Goal: Transaction & Acquisition: Purchase product/service

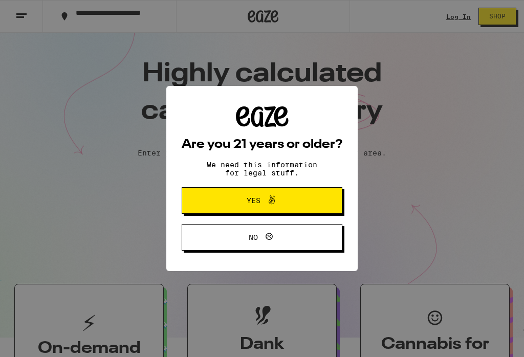
click at [307, 210] on button "Yes" at bounding box center [262, 200] width 161 height 27
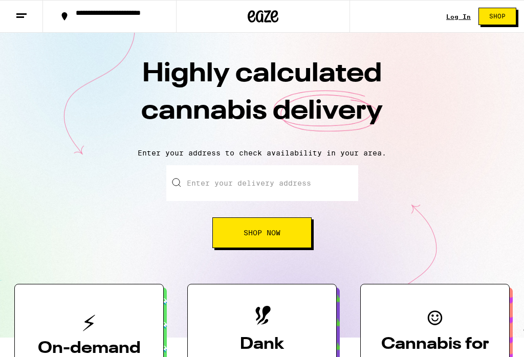
click at [293, 177] on input "Enter your delivery address" at bounding box center [262, 183] width 192 height 36
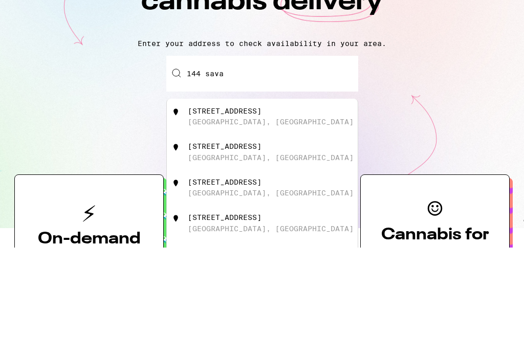
click at [270, 217] on div "[STREET_ADDRESS]" at bounding box center [279, 226] width 183 height 19
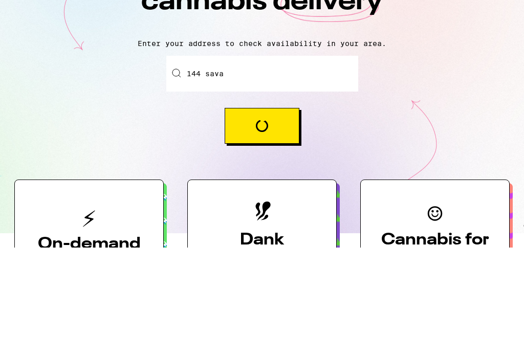
type input "[STREET_ADDRESS]"
